Goal: Book appointment/travel/reservation

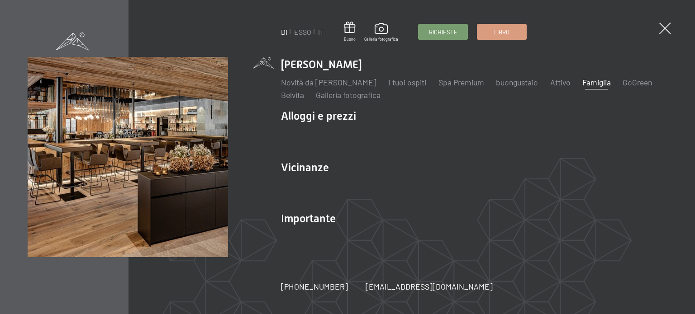
click at [601, 84] on font "Famiglia" at bounding box center [596, 82] width 29 height 10
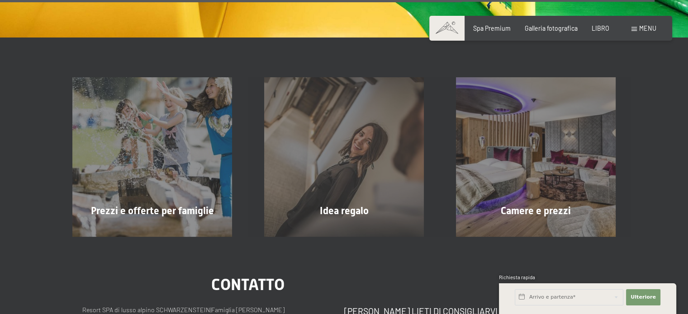
scroll to position [5745, 0]
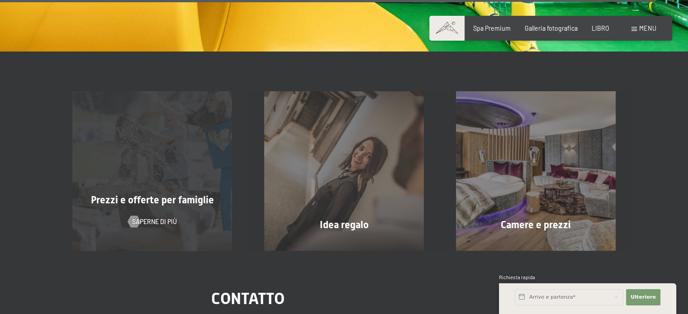
click at [172, 195] on font "Prezzi e offerte per famiglie" at bounding box center [152, 200] width 123 height 11
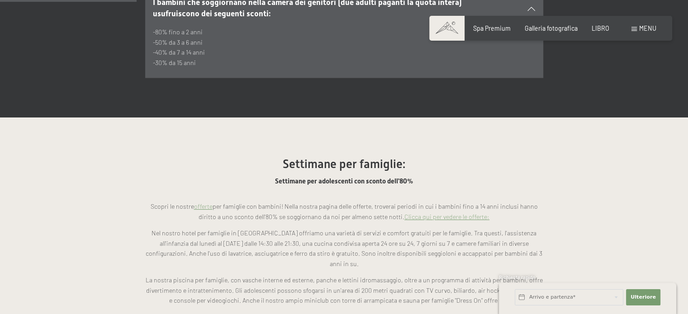
scroll to position [679, 0]
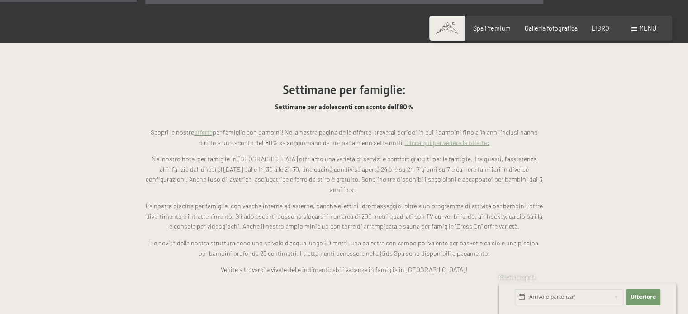
click at [439, 139] on font "Clicca qui per vedere le offerte:" at bounding box center [446, 143] width 85 height 8
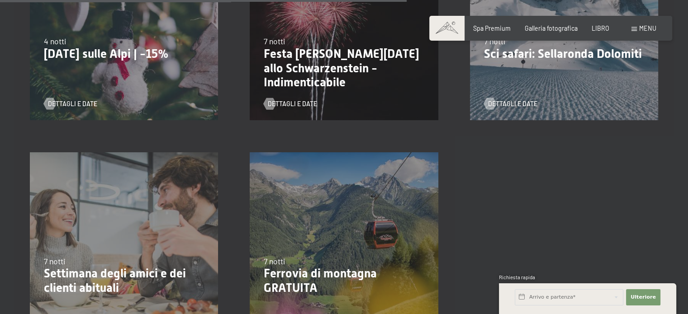
scroll to position [950, 0]
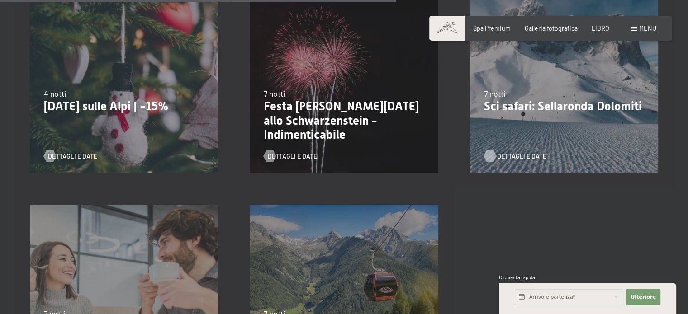
click at [515, 152] on font "Dettagli e date" at bounding box center [521, 156] width 49 height 8
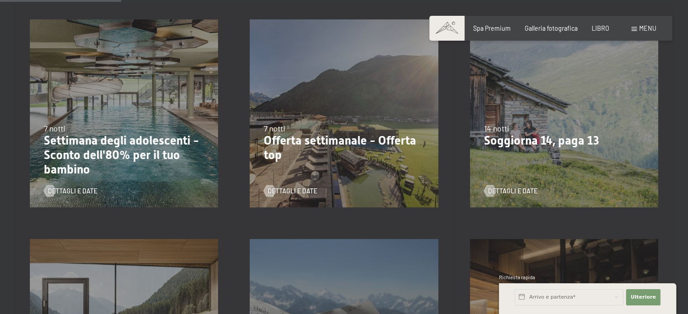
scroll to position [219, 0]
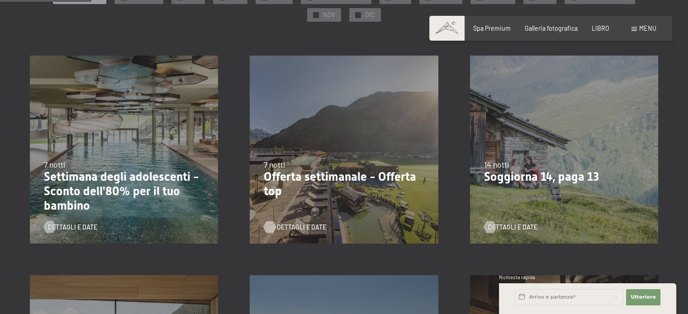
click at [290, 223] on font "Dettagli e date" at bounding box center [301, 227] width 49 height 8
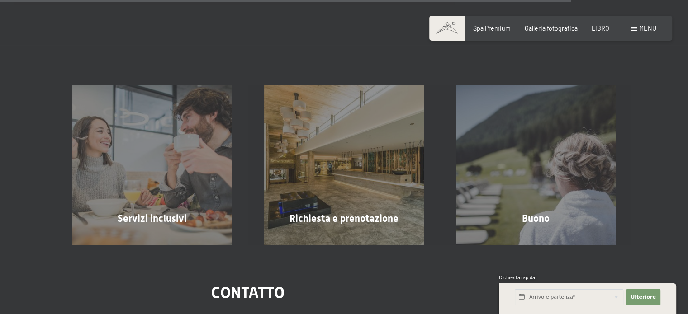
scroll to position [1350, 0]
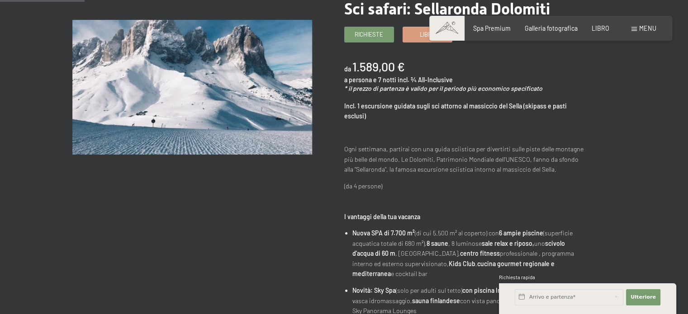
scroll to position [90, 0]
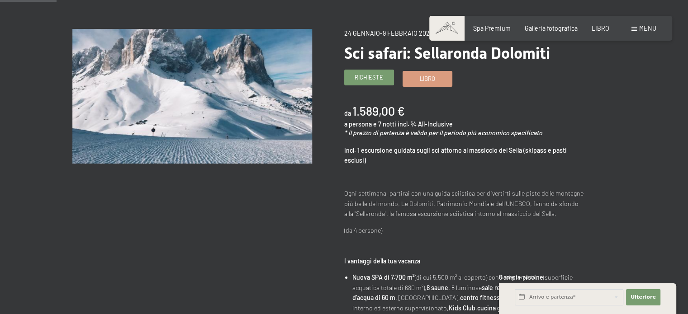
click at [377, 78] on font "Richieste" at bounding box center [369, 77] width 29 height 7
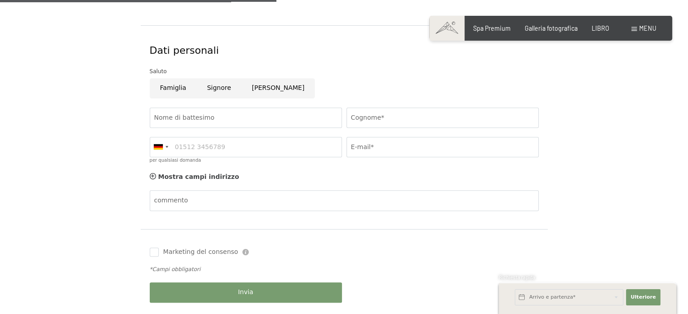
scroll to position [543, 0]
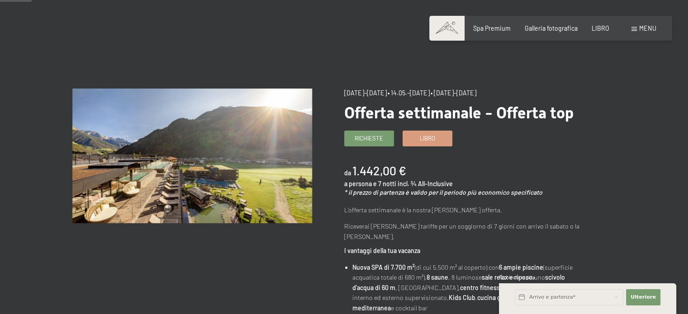
scroll to position [45, 0]
